Goal: Obtain resource: Download file/media

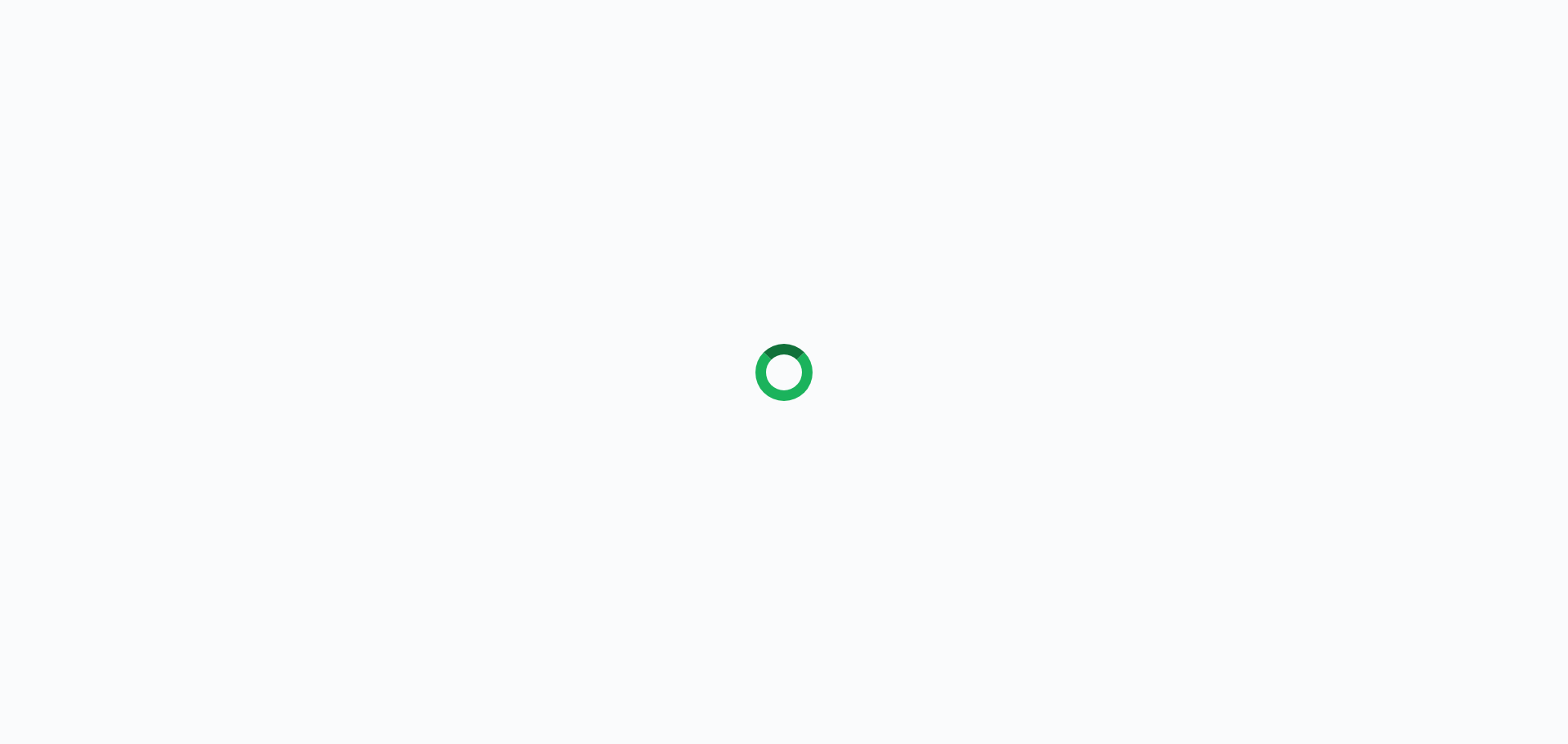
click at [637, 193] on div at bounding box center [784, 372] width 1568 height 744
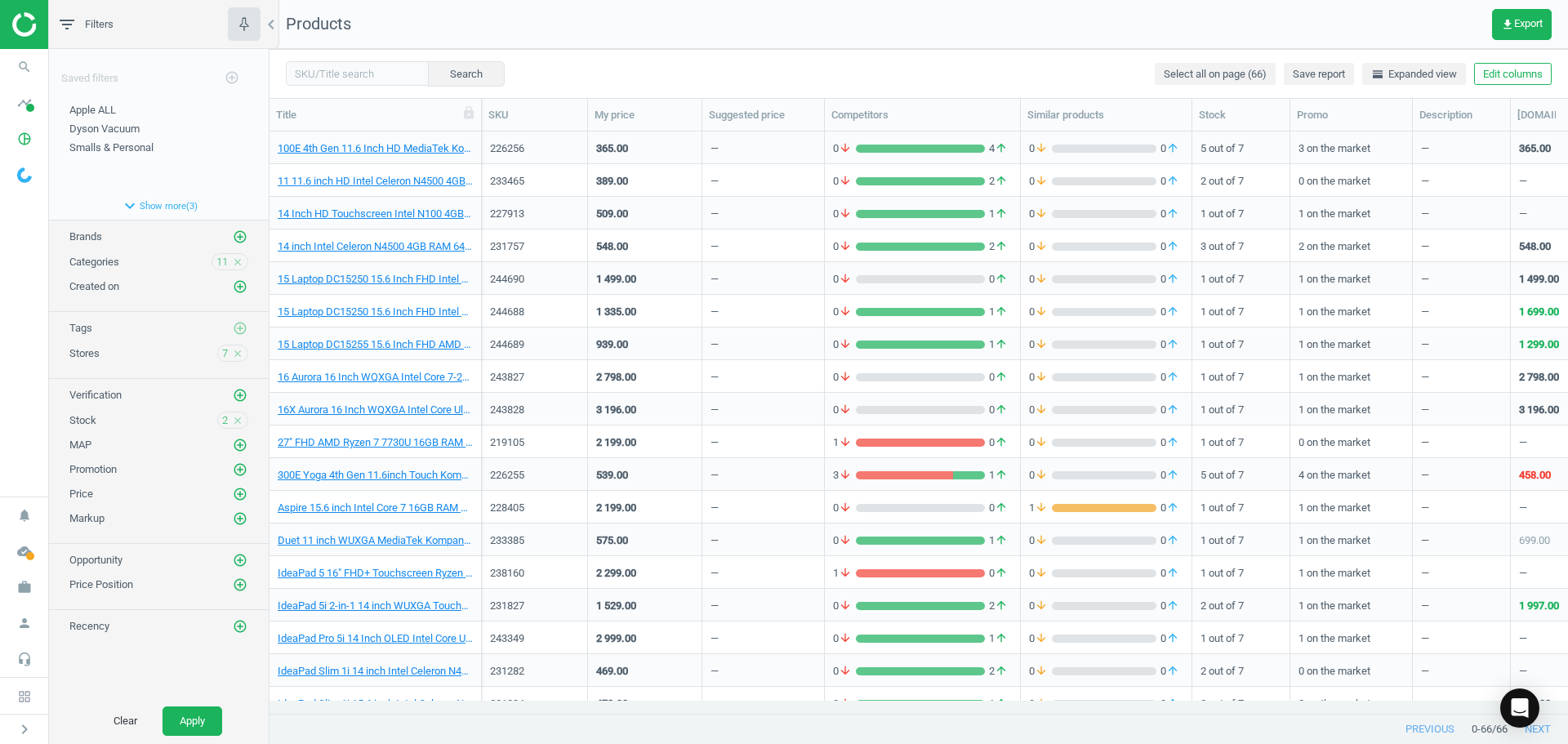
scroll to position [13, 13]
click at [130, 204] on icon "expand_more" at bounding box center [129, 205] width 19 height 19
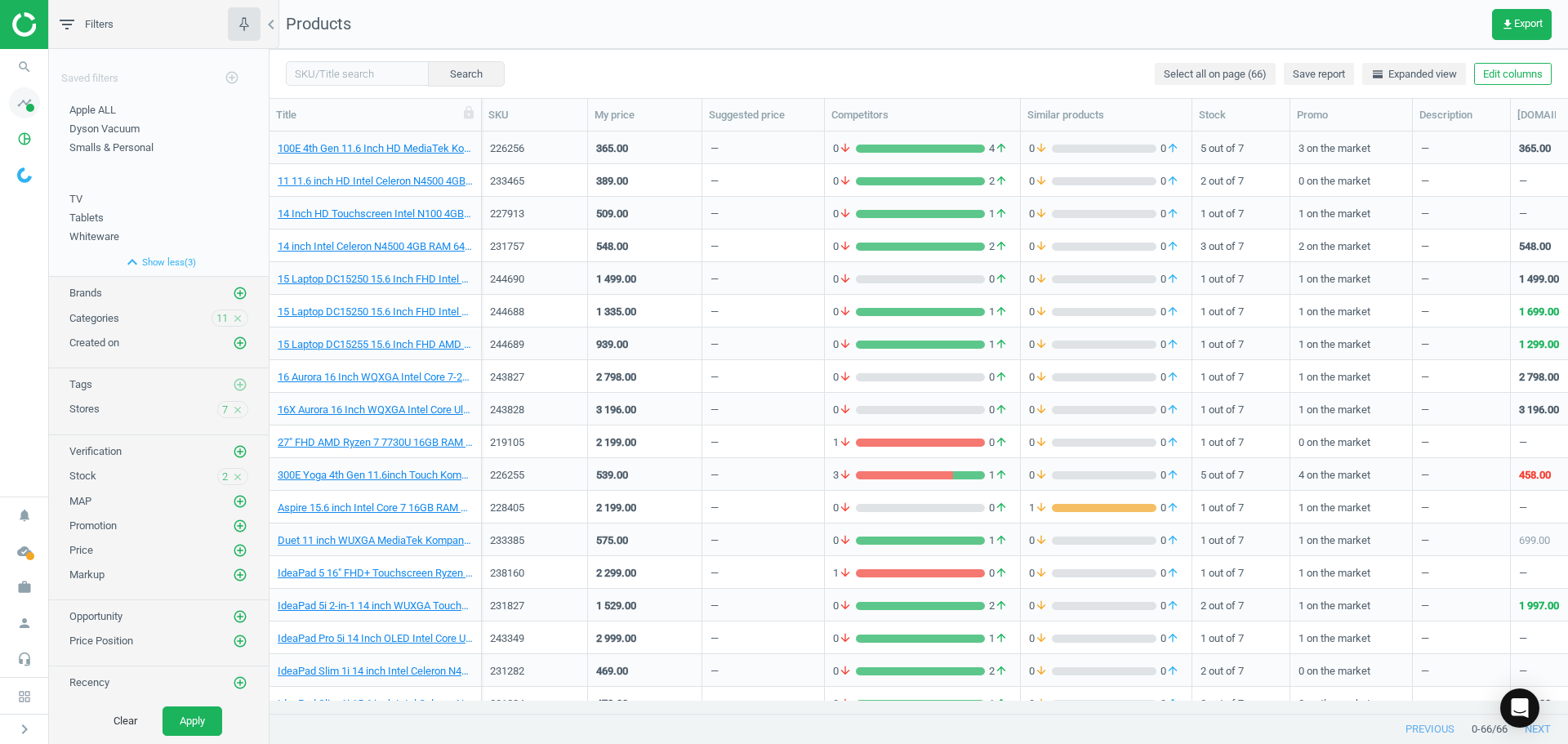
click at [16, 113] on icon "timeline" at bounding box center [24, 102] width 31 height 31
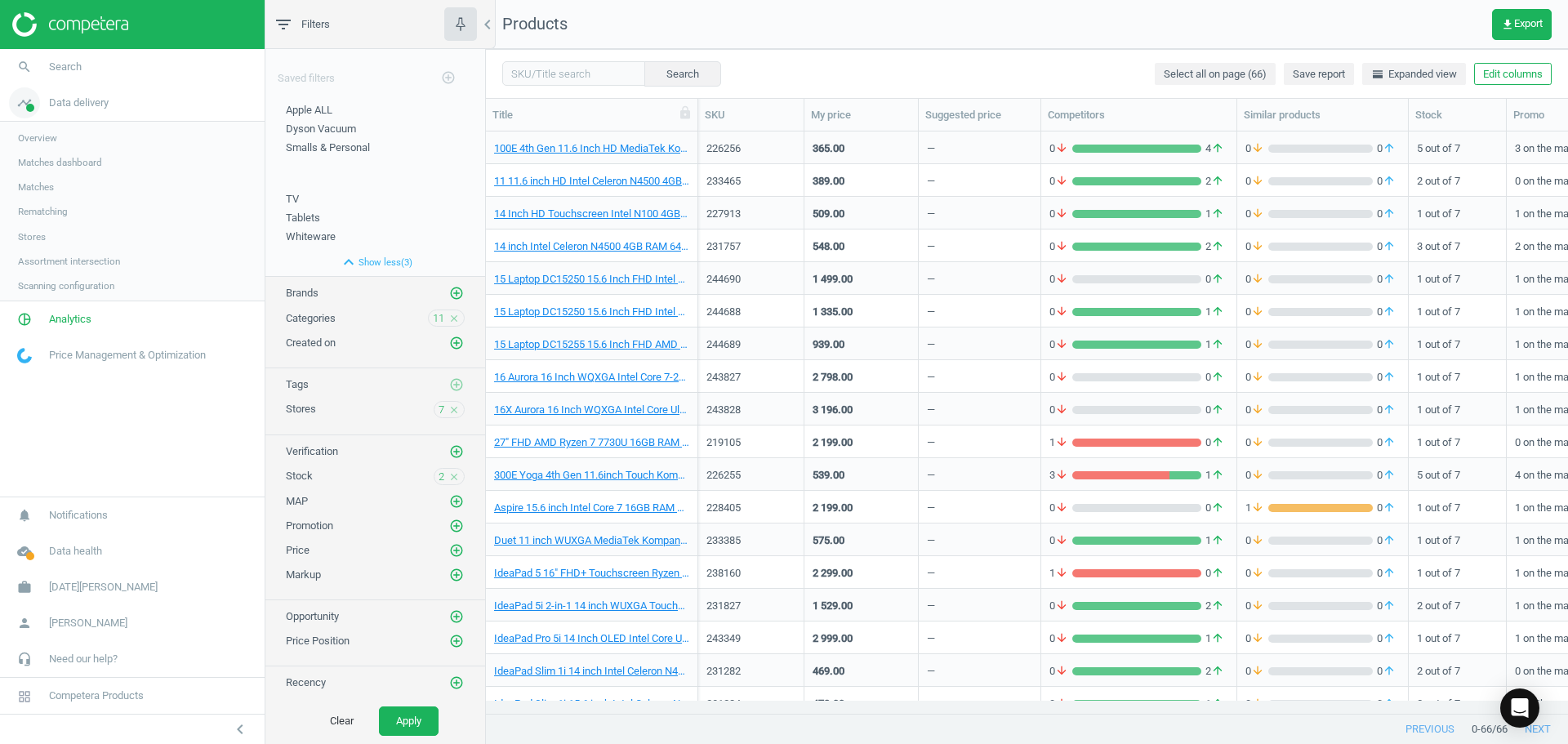
scroll to position [558, 1070]
click at [50, 135] on span "Overview" at bounding box center [37, 138] width 39 height 13
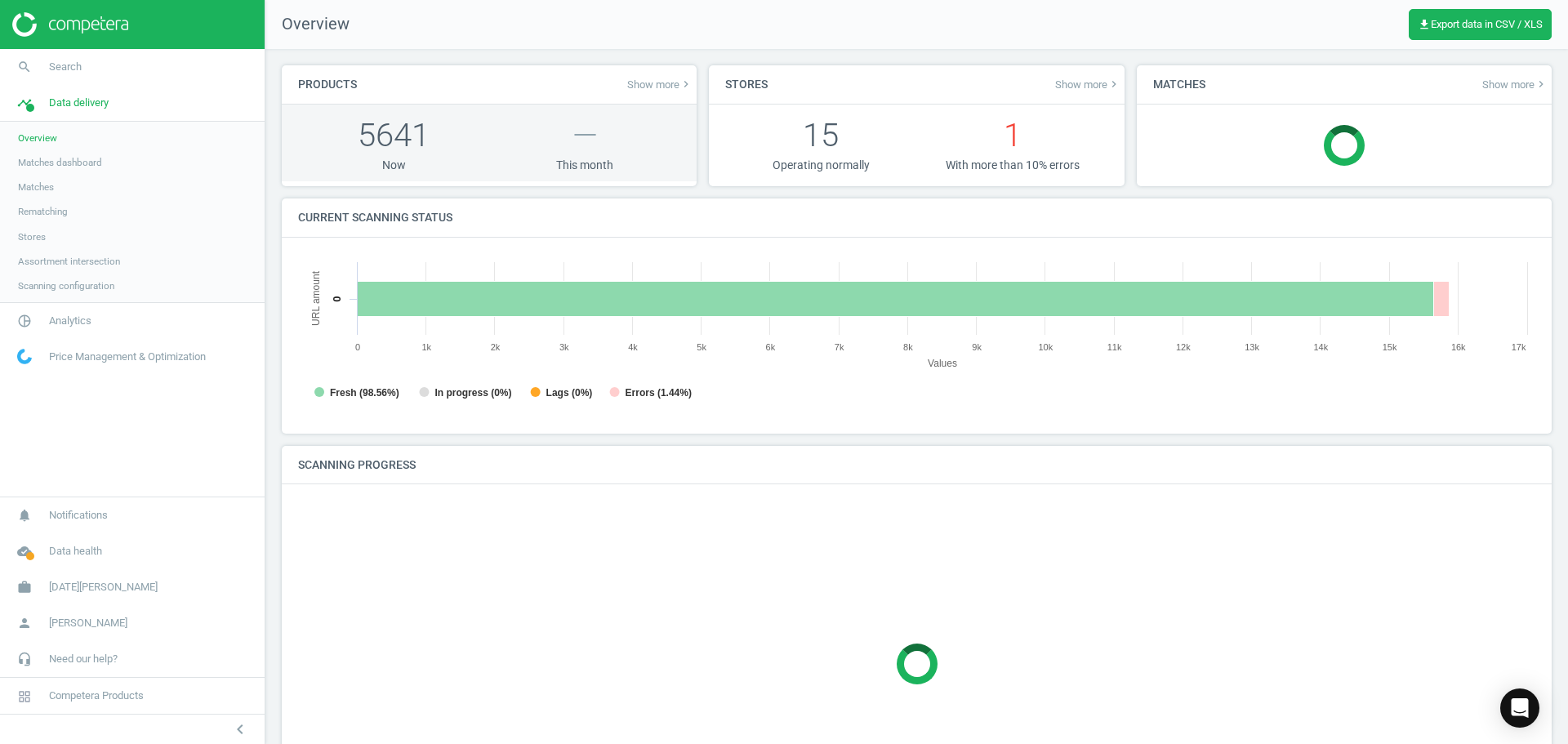
scroll to position [8, 8]
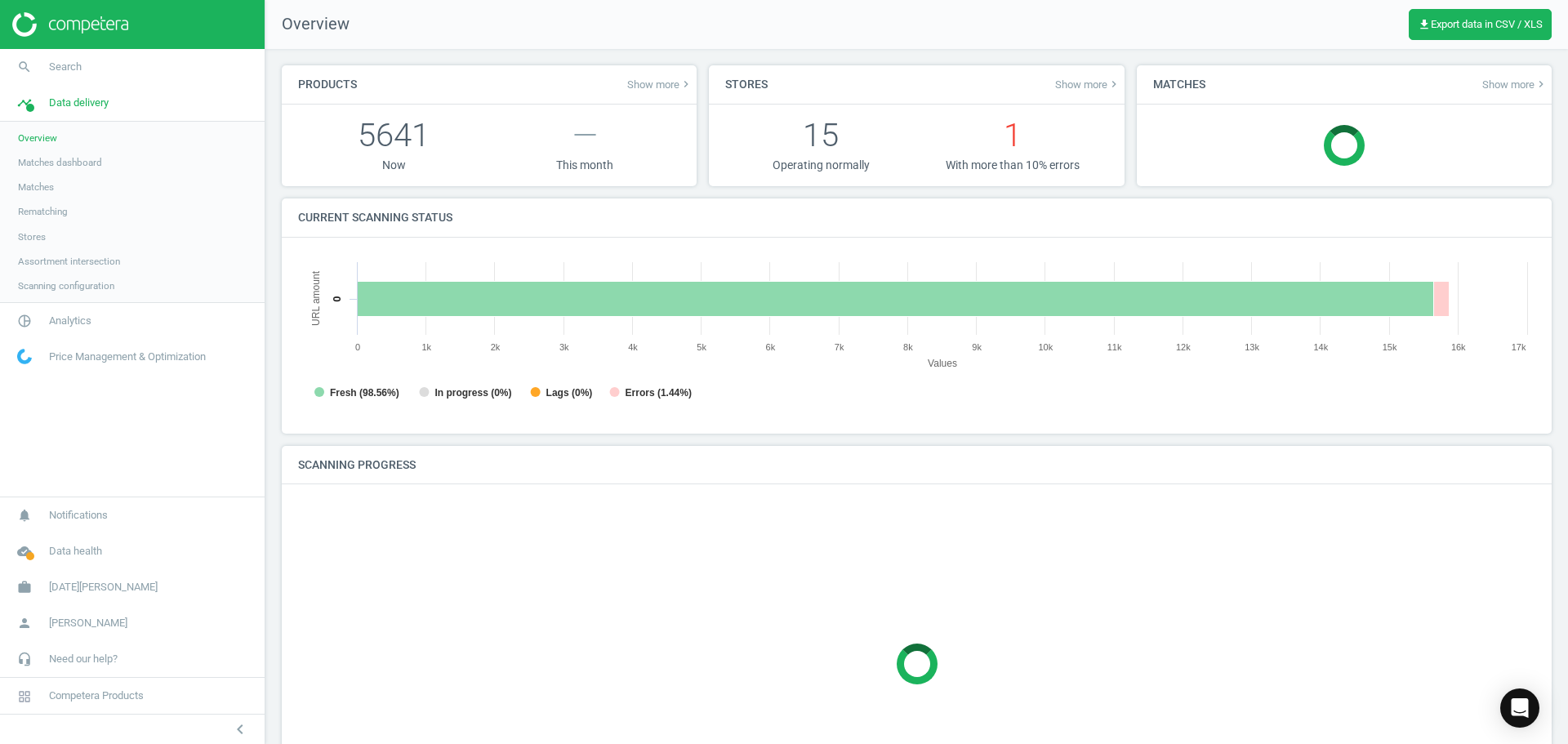
click at [51, 161] on span "Matches dashboard" at bounding box center [59, 162] width 84 height 13
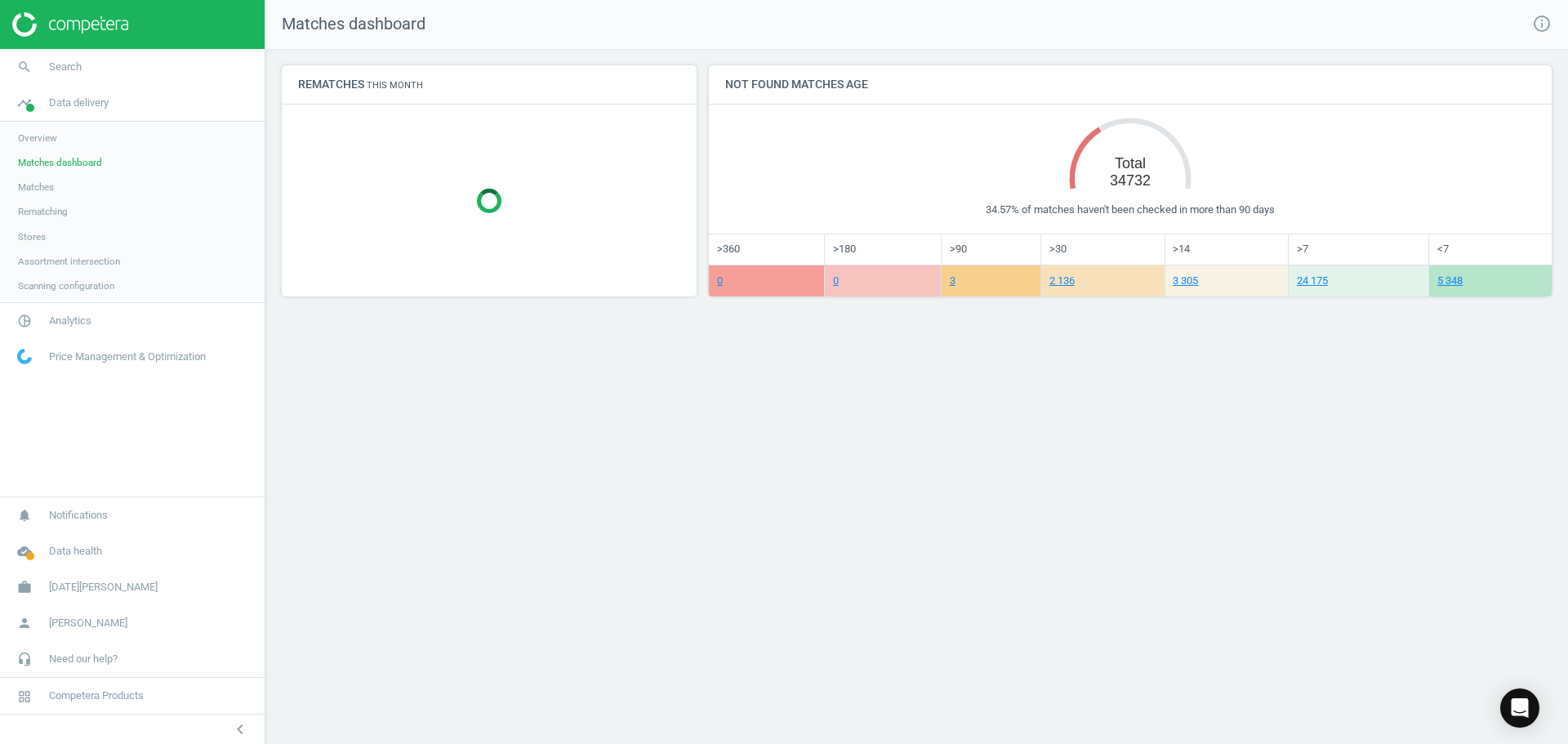
click at [52, 133] on span "Overview" at bounding box center [37, 138] width 39 height 13
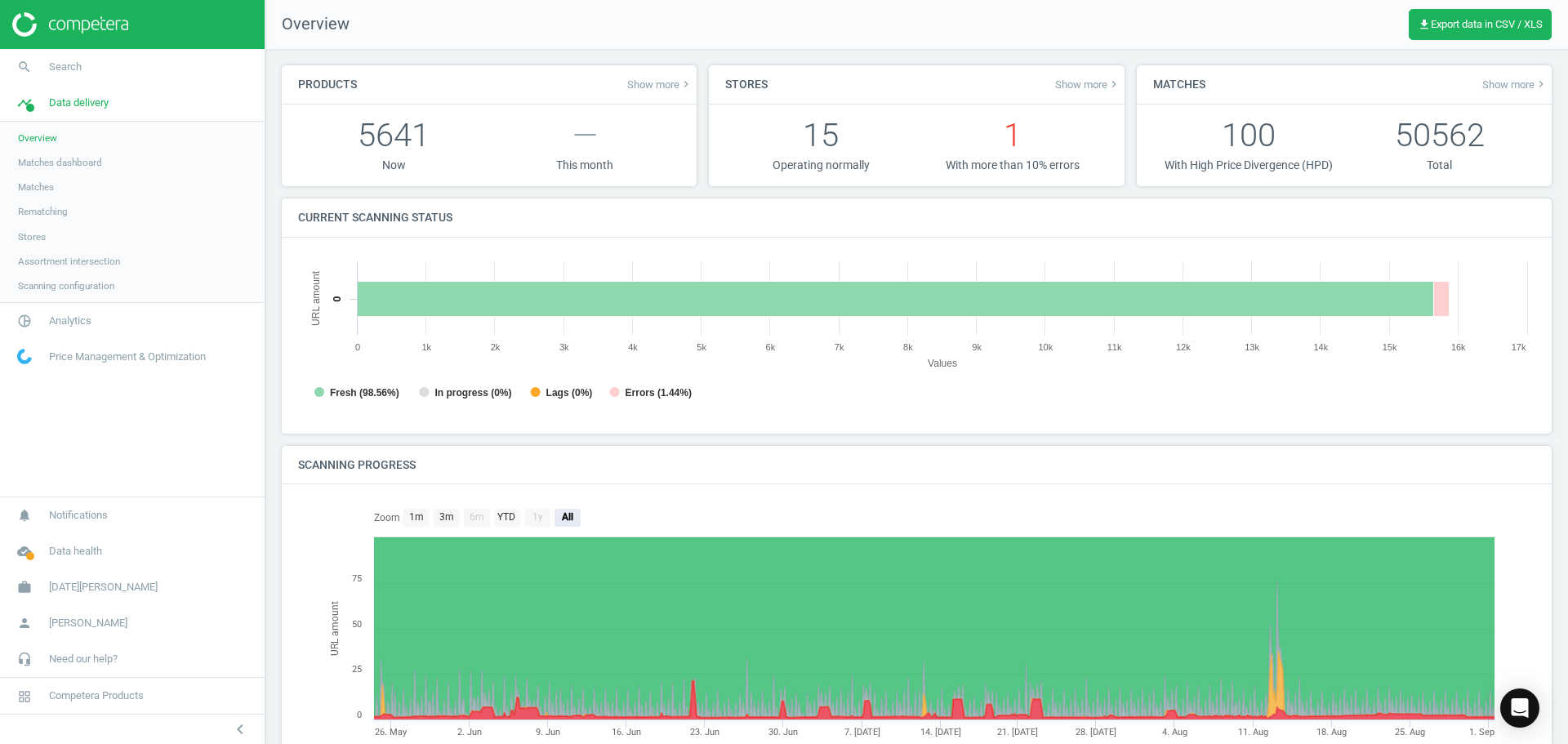
scroll to position [353, 1250]
click at [83, 316] on span "Analytics" at bounding box center [70, 321] width 43 height 15
click at [45, 173] on span "Overview" at bounding box center [37, 174] width 39 height 13
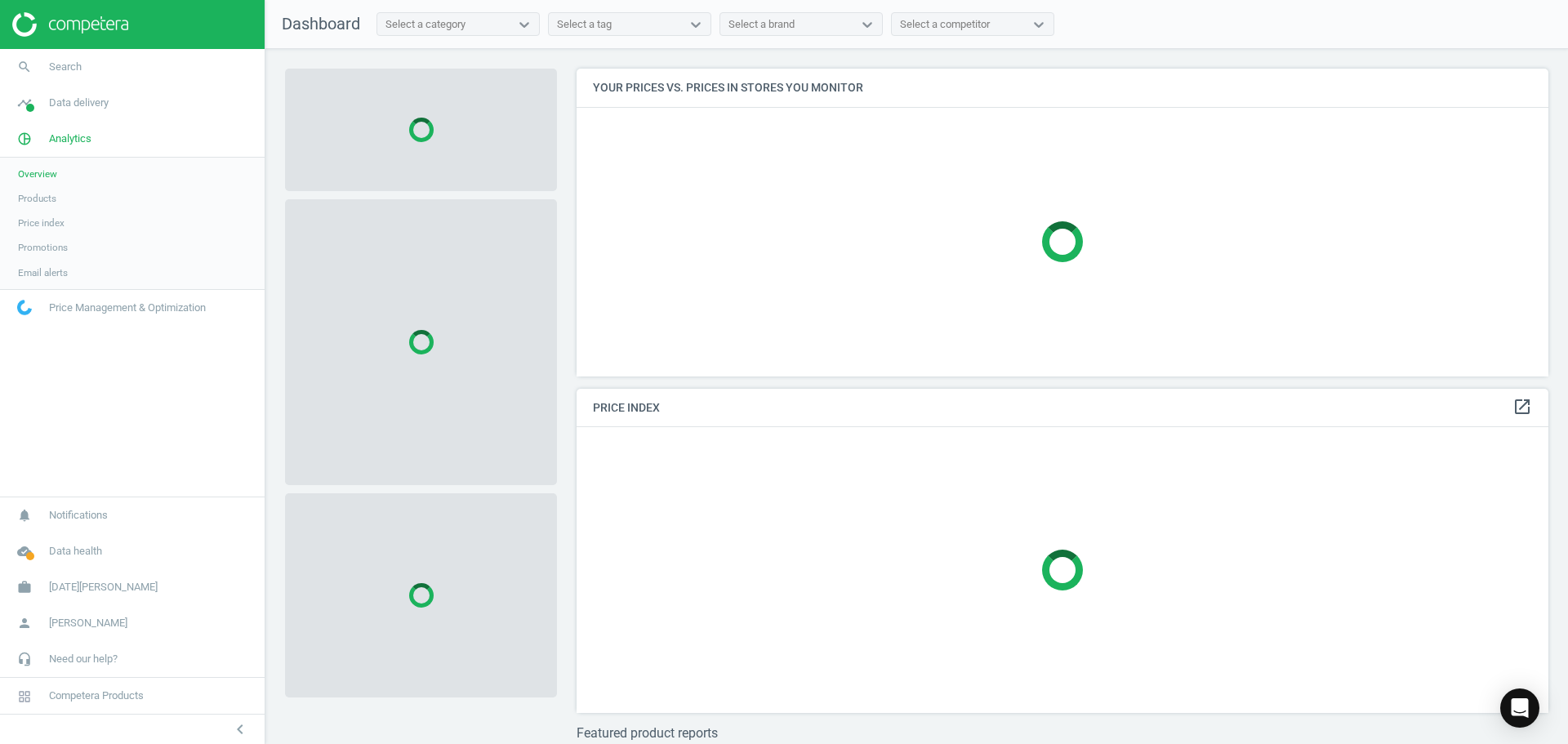
scroll to position [332, 985]
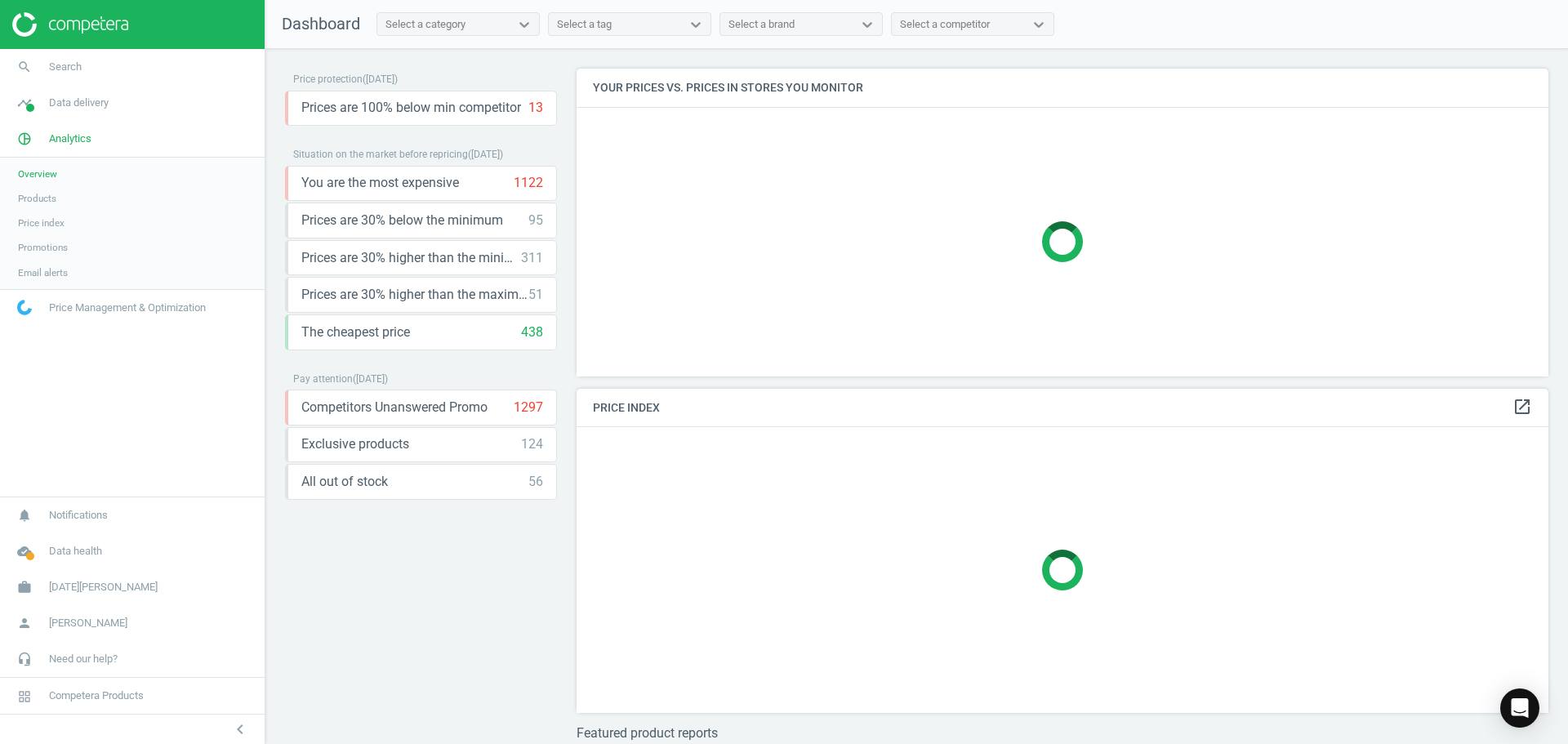
click at [44, 198] on span "Products" at bounding box center [36, 199] width 38 height 13
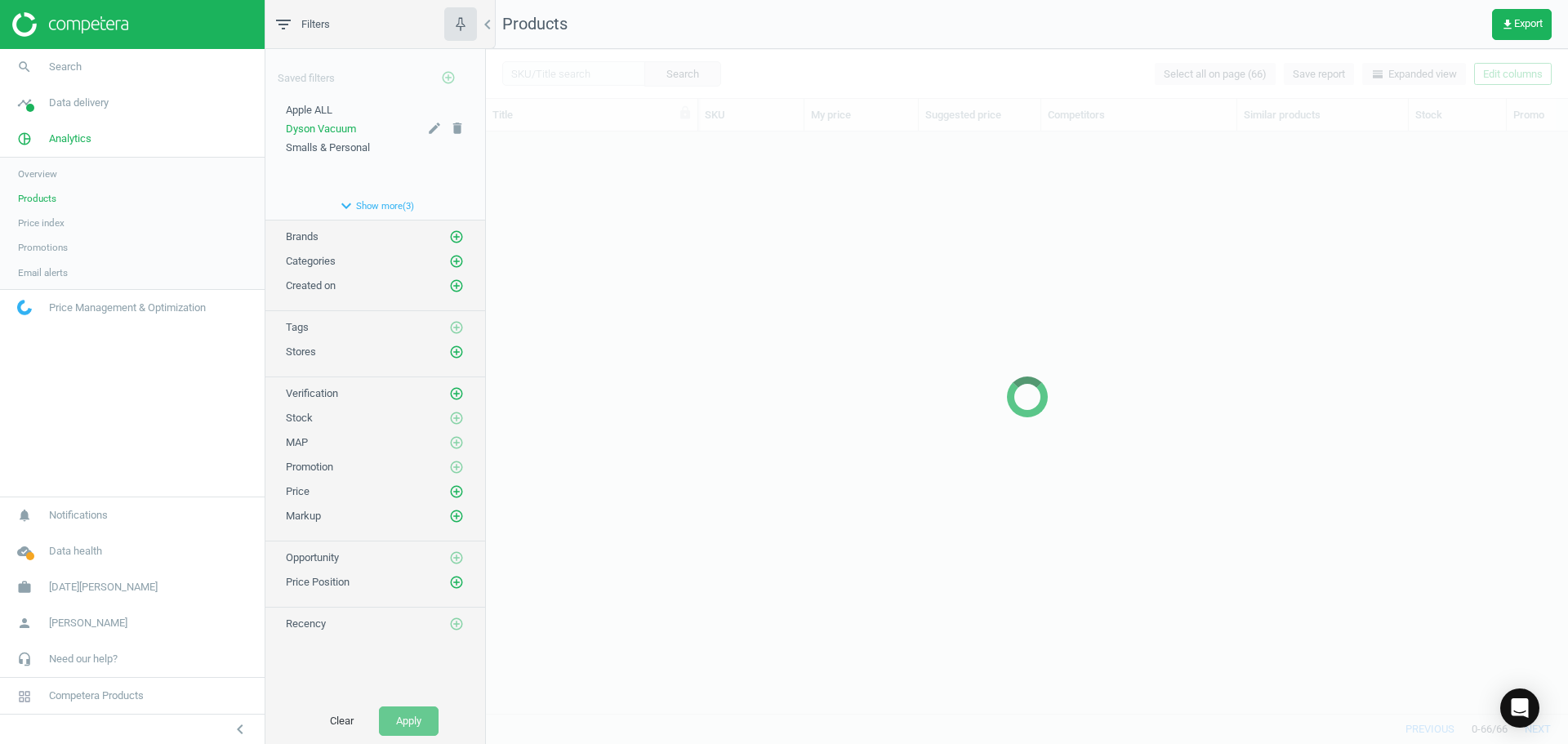
scroll to position [558, 1070]
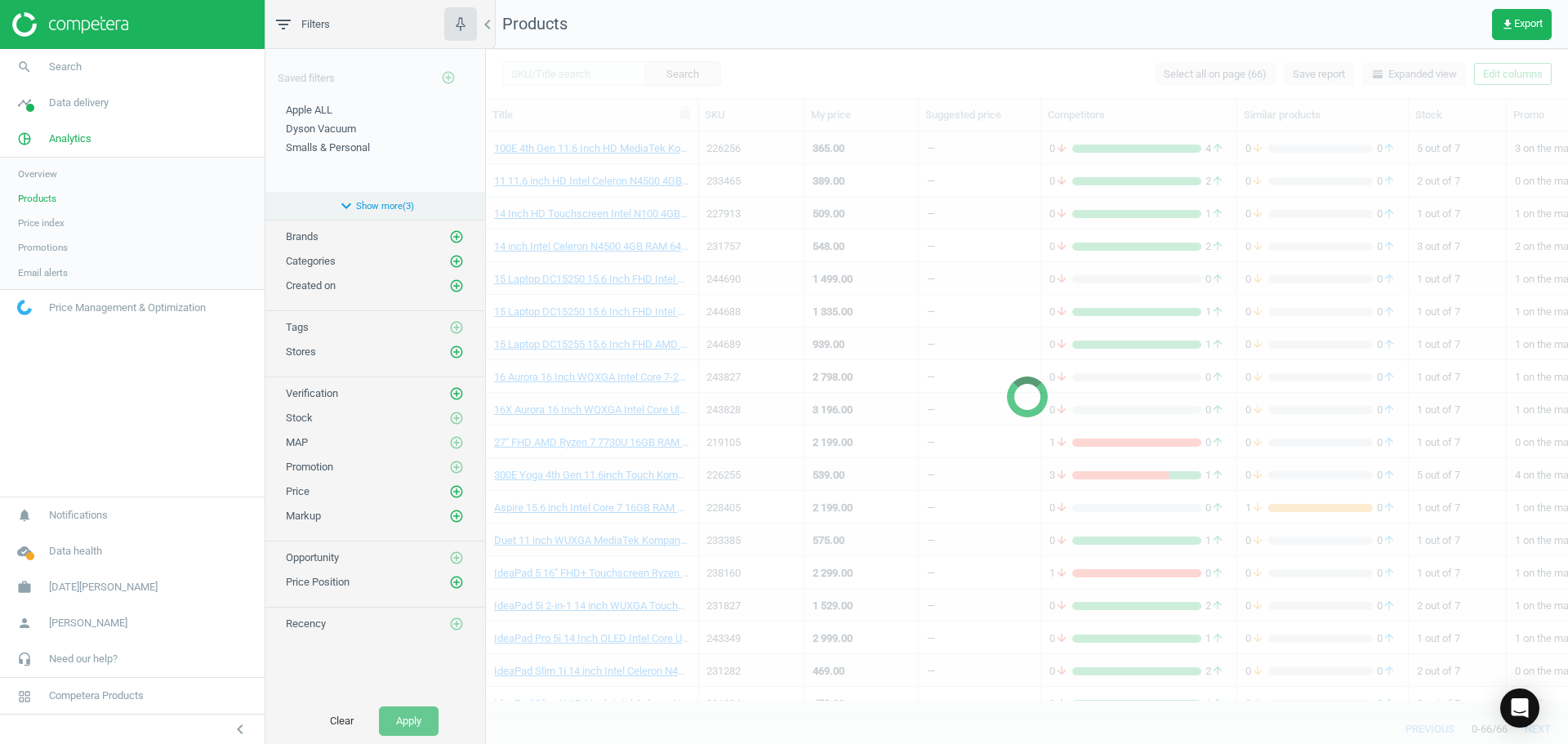
click at [366, 208] on button "expand_more Show more ( 3 )" at bounding box center [375, 206] width 220 height 28
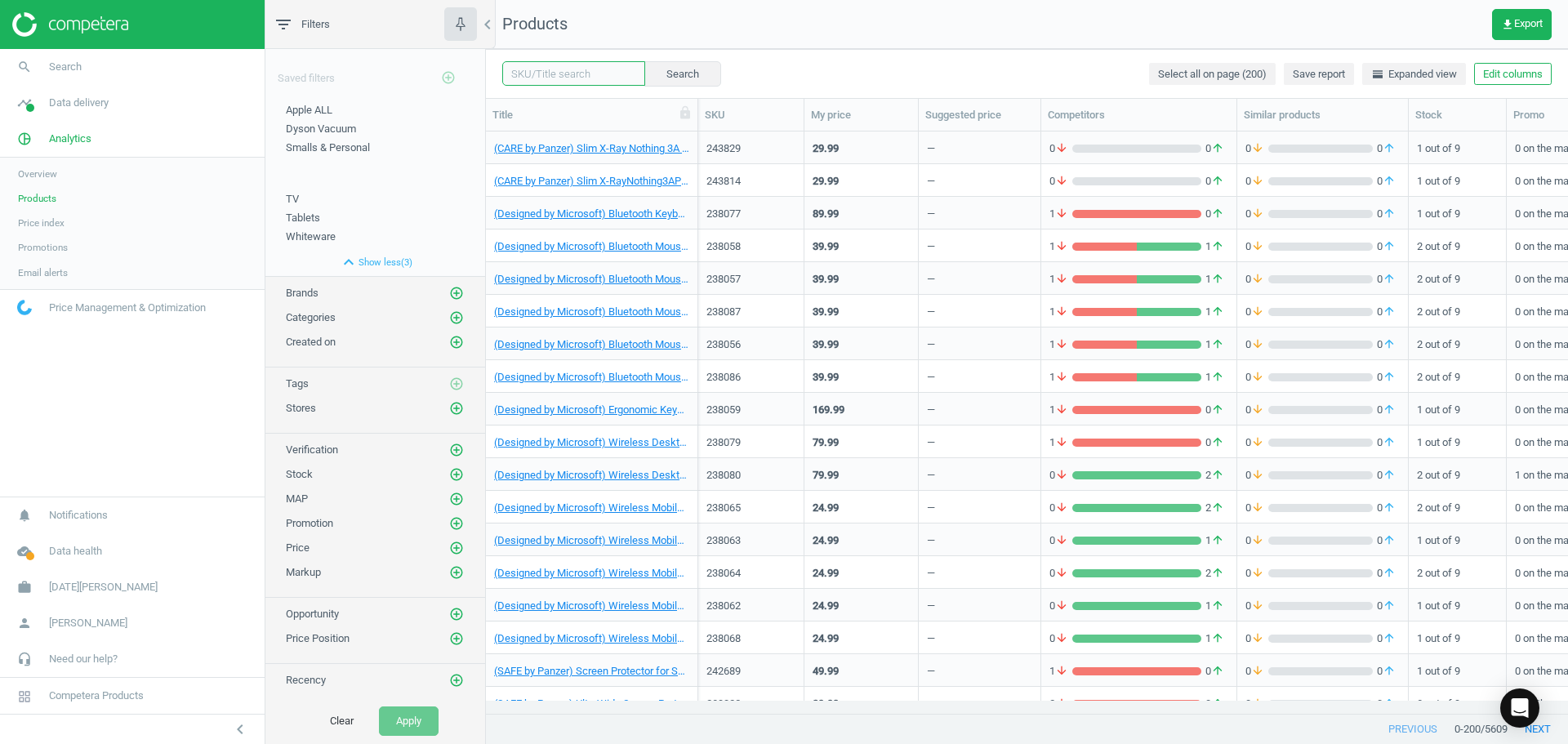
click at [532, 68] on input "text" at bounding box center [574, 73] width 143 height 24
click at [537, 124] on span "computer" at bounding box center [567, 127] width 136 height 25
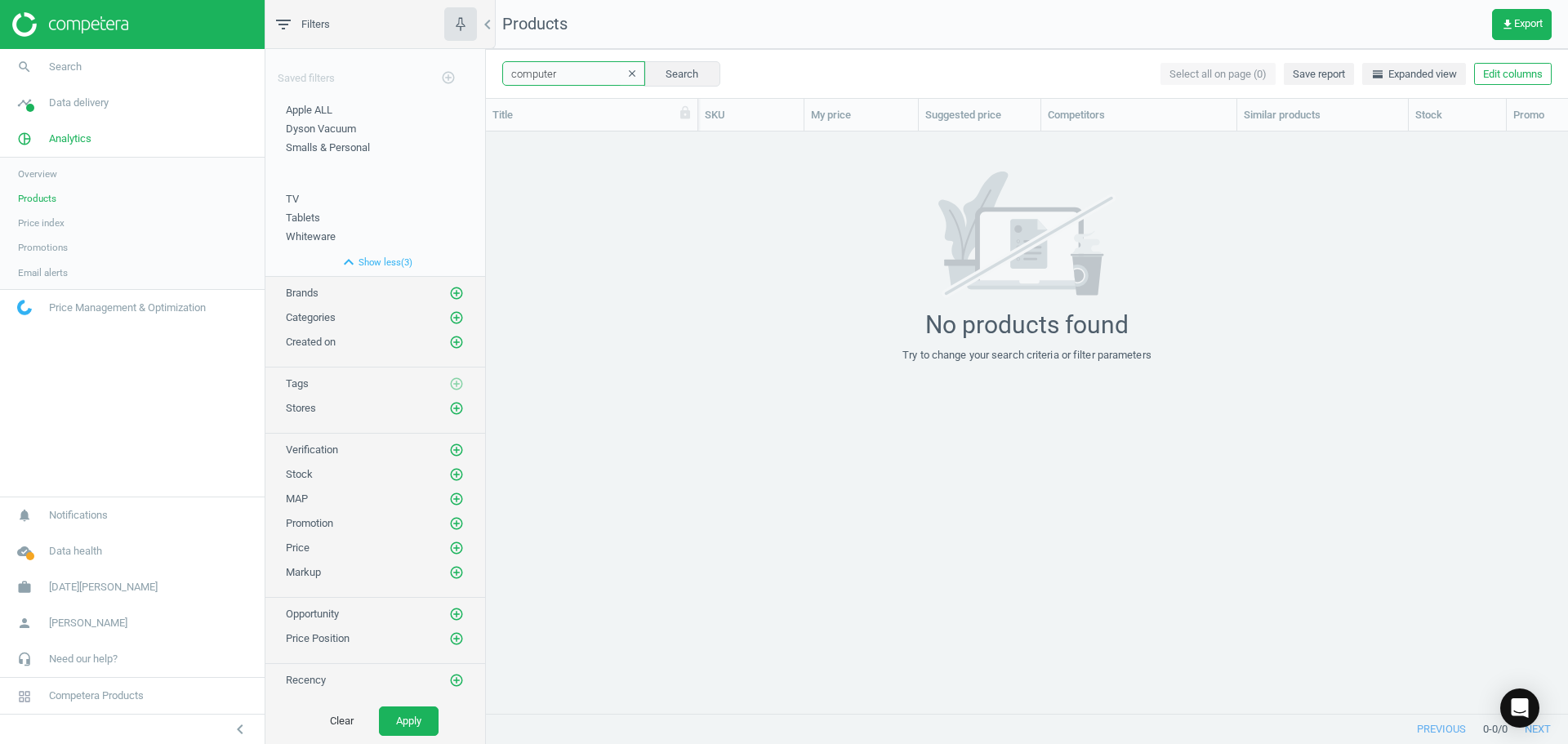
click at [604, 76] on input "computer" at bounding box center [574, 73] width 143 height 24
type input "computers"
click at [694, 71] on button "Search" at bounding box center [682, 73] width 77 height 24
click at [626, 72] on icon "clear" at bounding box center [631, 73] width 11 height 11
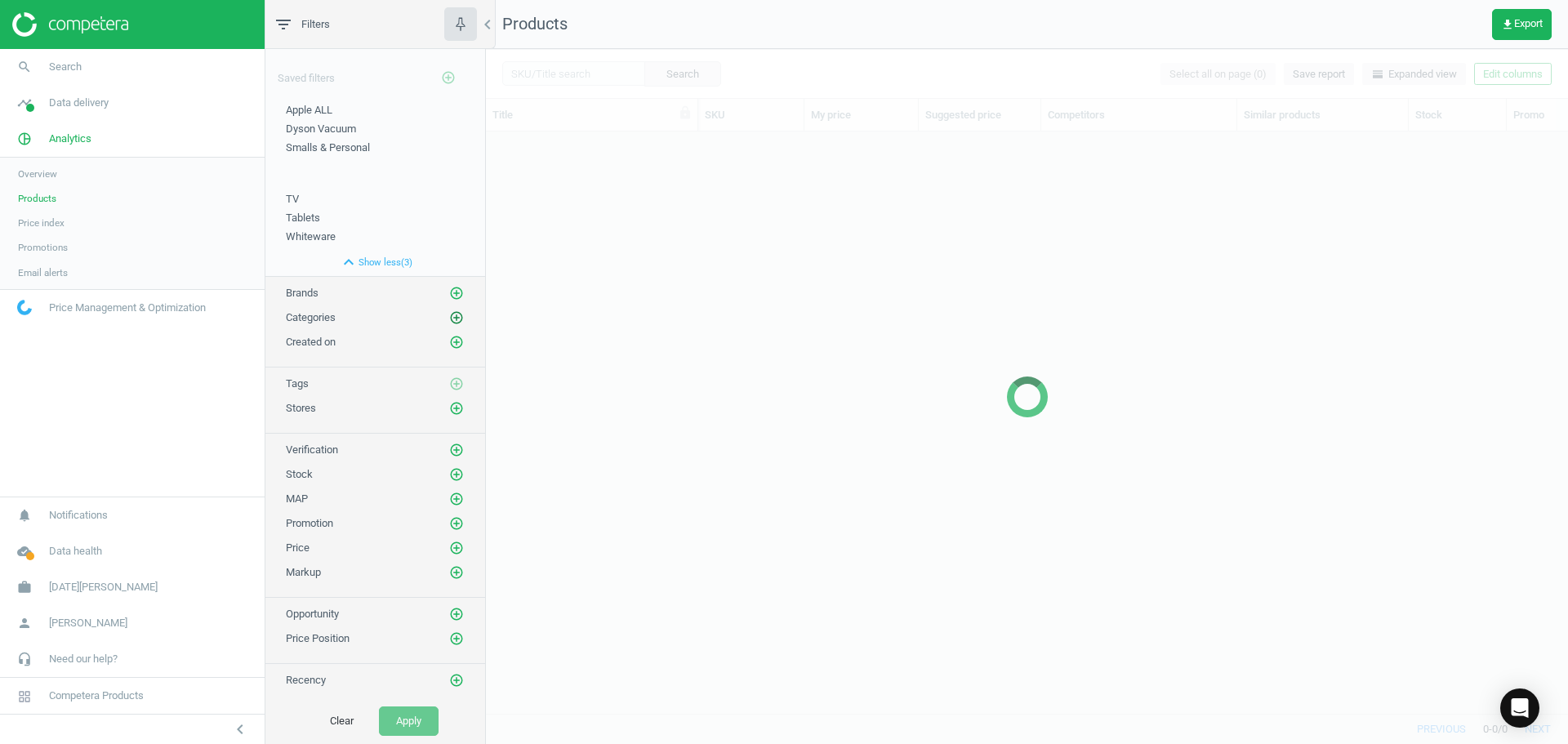
click at [455, 317] on icon "add_circle_outline" at bounding box center [456, 318] width 15 height 15
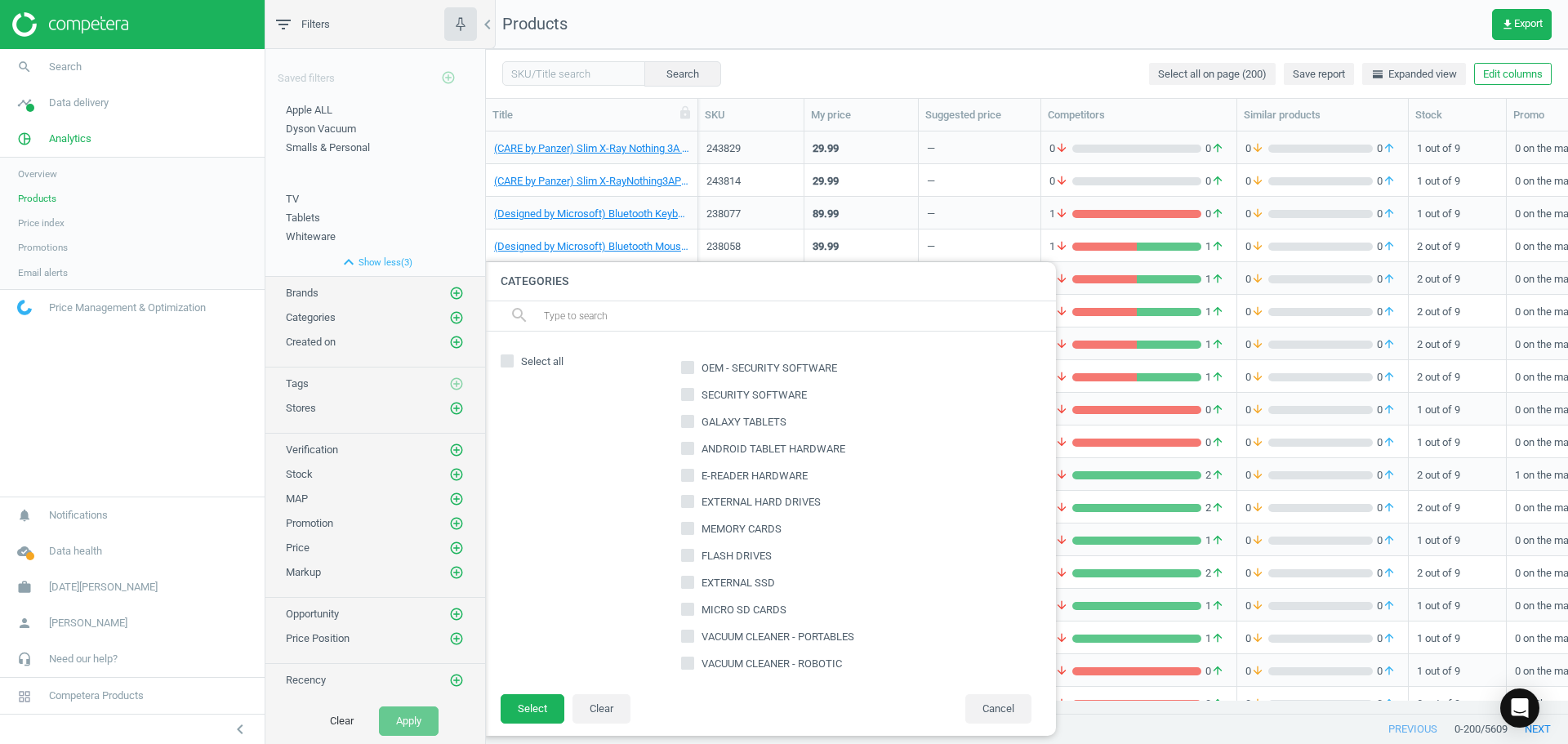
click at [215, 350] on nav "search Search timeline Data delivery Overview Matches dashboard Matches Rematch…" at bounding box center [132, 273] width 264 height 448
click at [576, 318] on input "text" at bounding box center [793, 316] width 502 height 26
type input "compu"
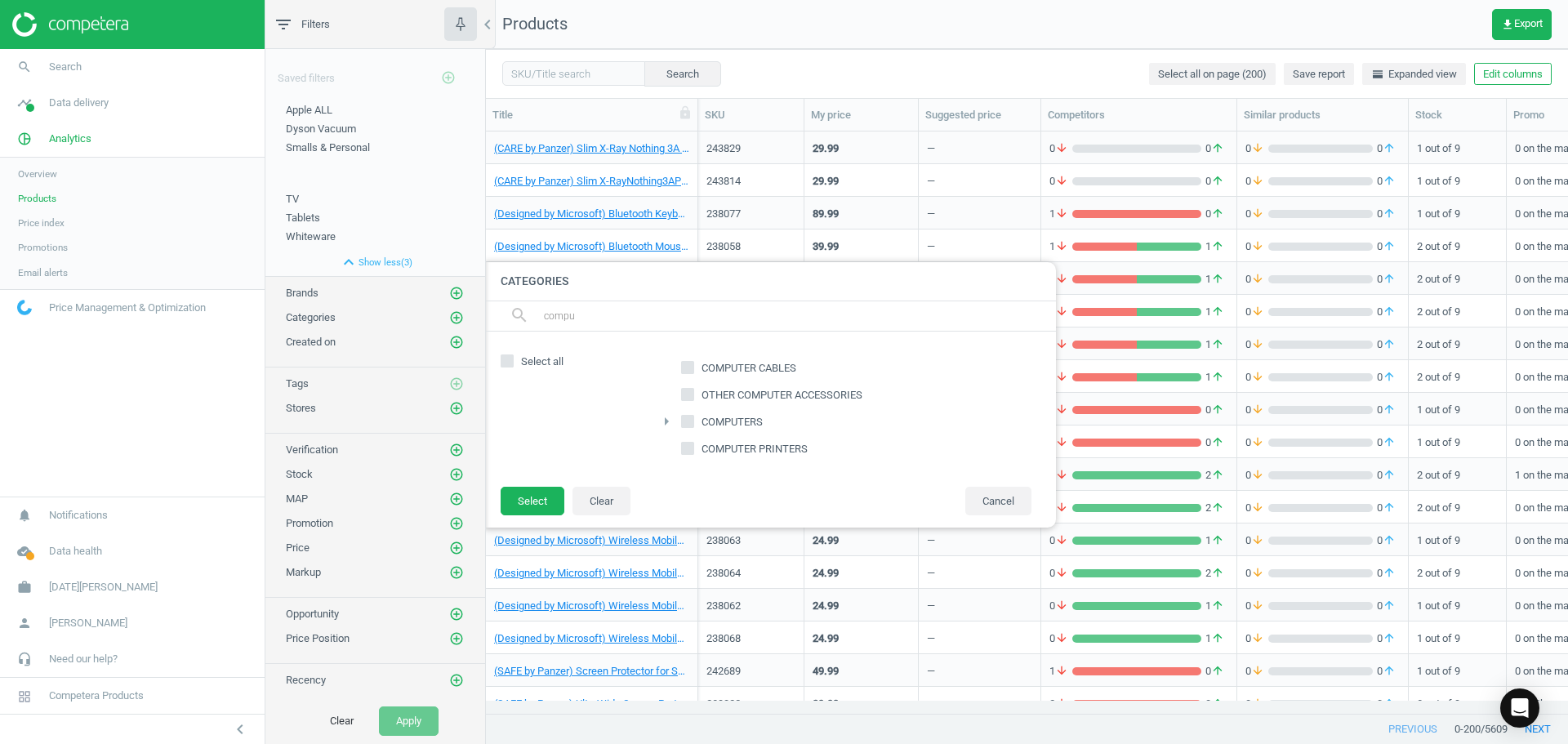
click at [729, 431] on label "COMPUTERS" at bounding box center [723, 422] width 85 height 23
click at [694, 427] on input "COMPUTERS" at bounding box center [687, 420] width 10 height 10
checkbox input "true"
click at [516, 501] on button "Select" at bounding box center [532, 502] width 64 height 30
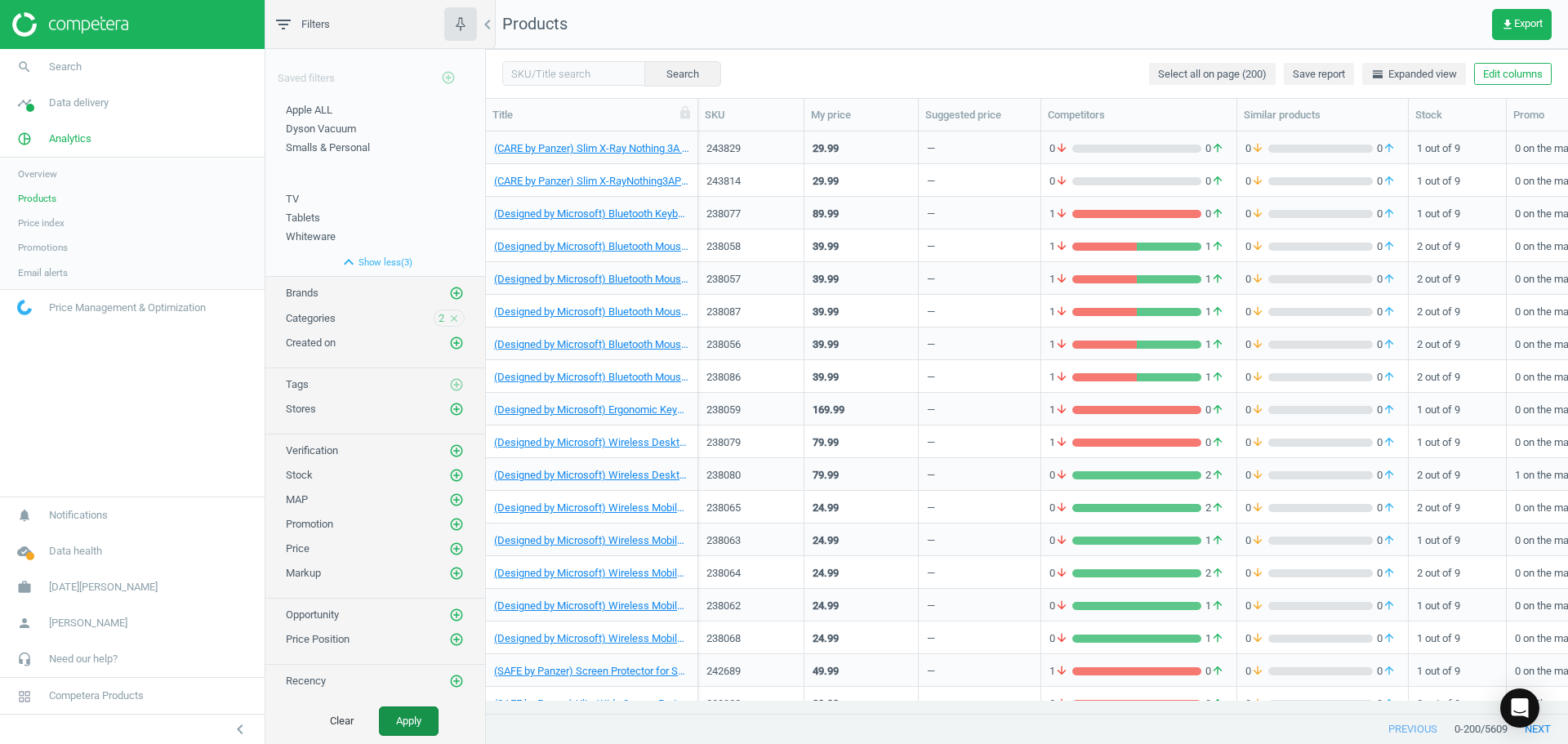
click at [424, 717] on button "Apply" at bounding box center [409, 722] width 59 height 30
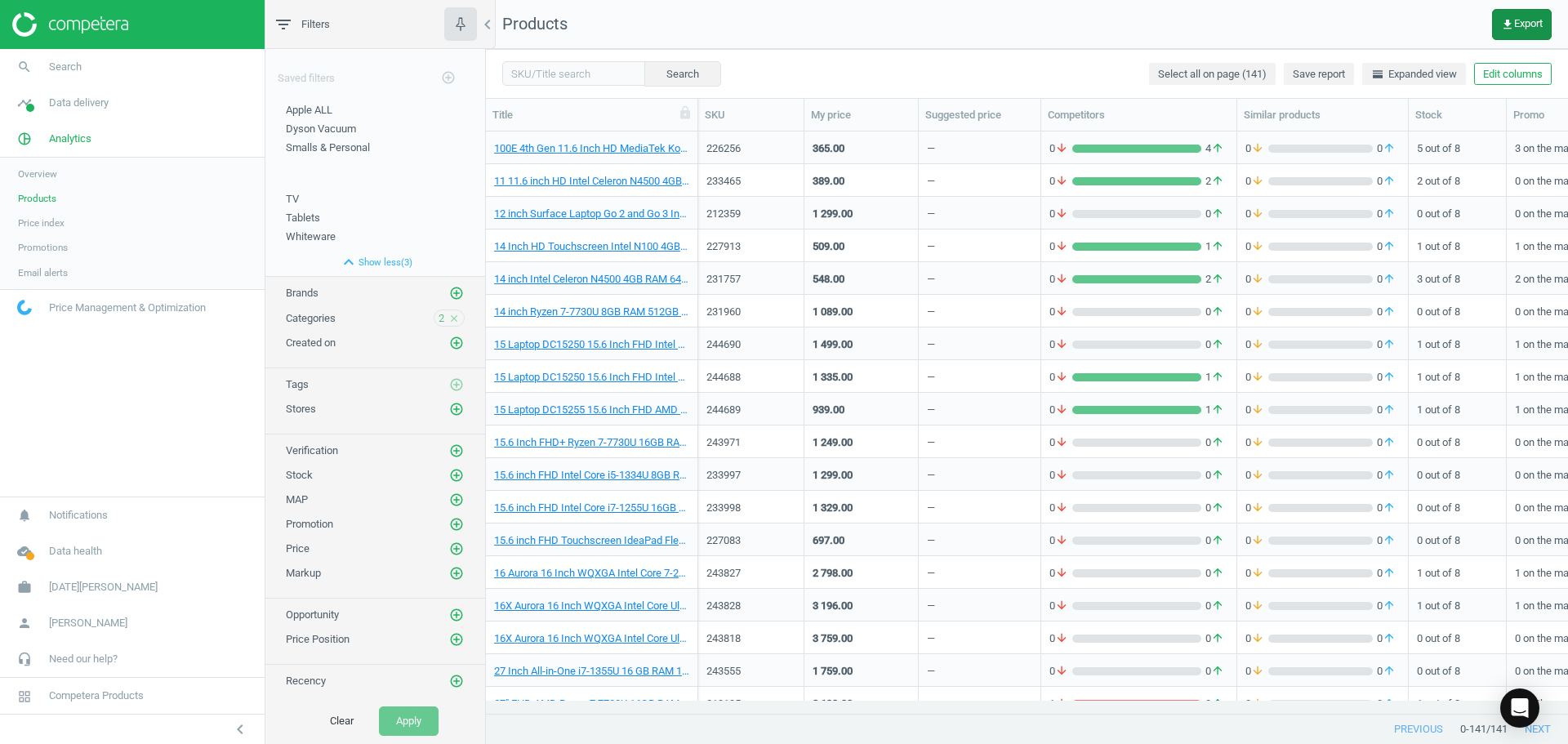
click at [1517, 24] on span "get_app Export" at bounding box center [1522, 24] width 42 height 13
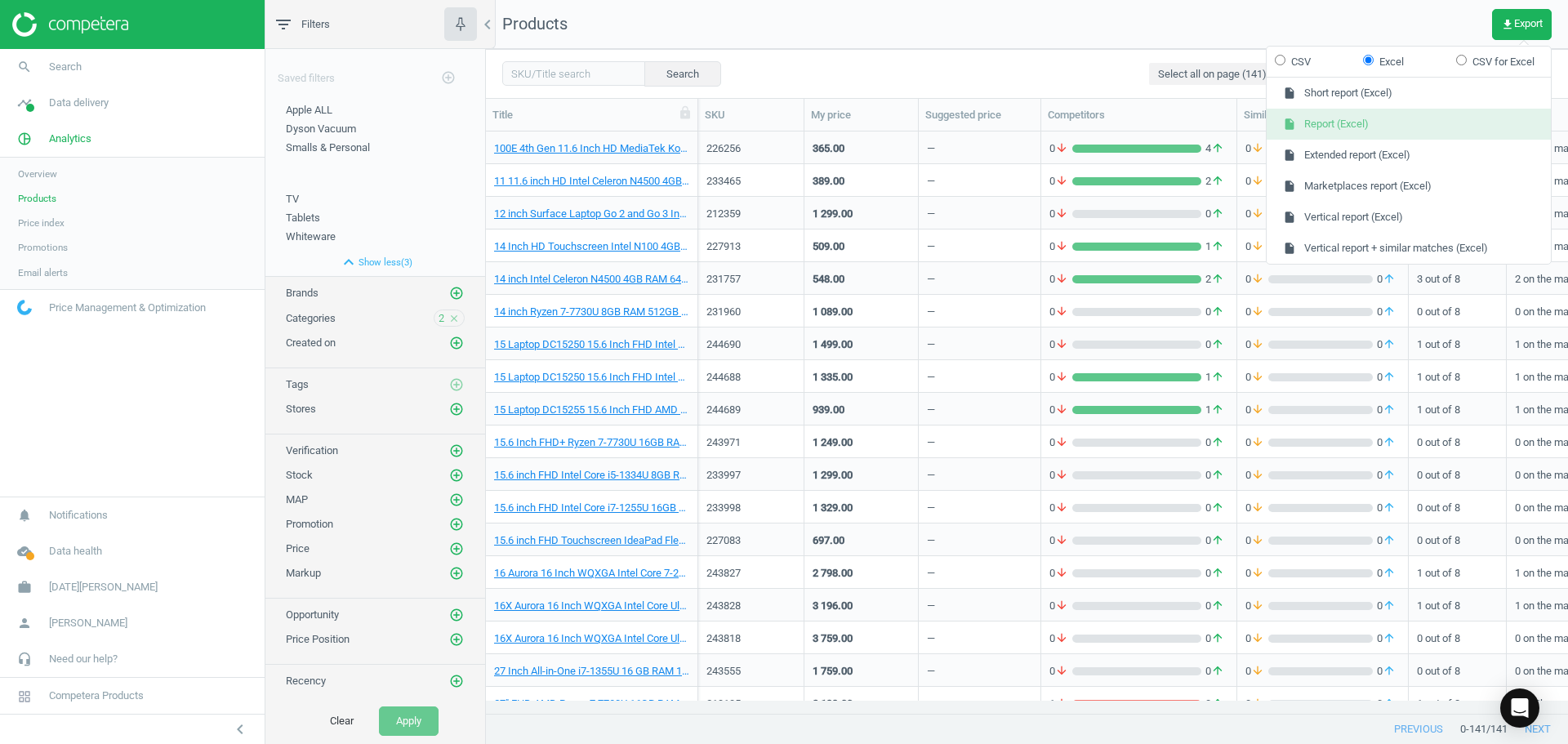
click at [1414, 134] on button "insert_drive_file Report (Excel)" at bounding box center [1409, 123] width 284 height 31
